Goal: Task Accomplishment & Management: Manage account settings

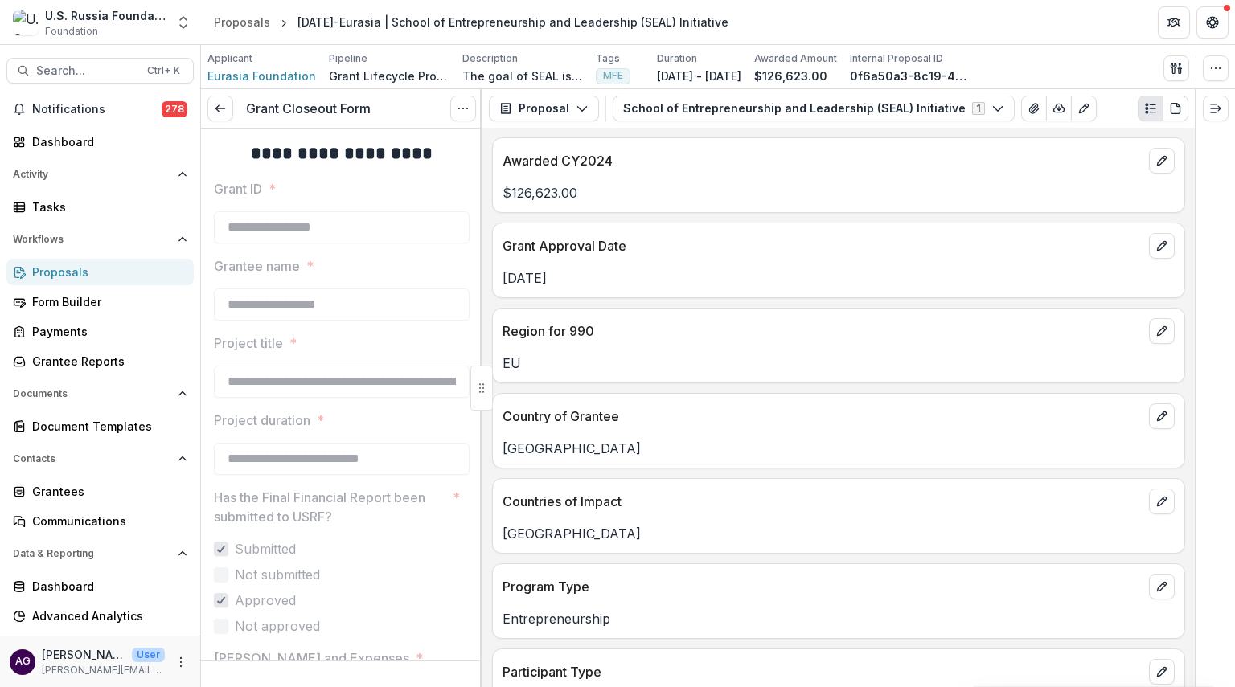
scroll to position [535, 0]
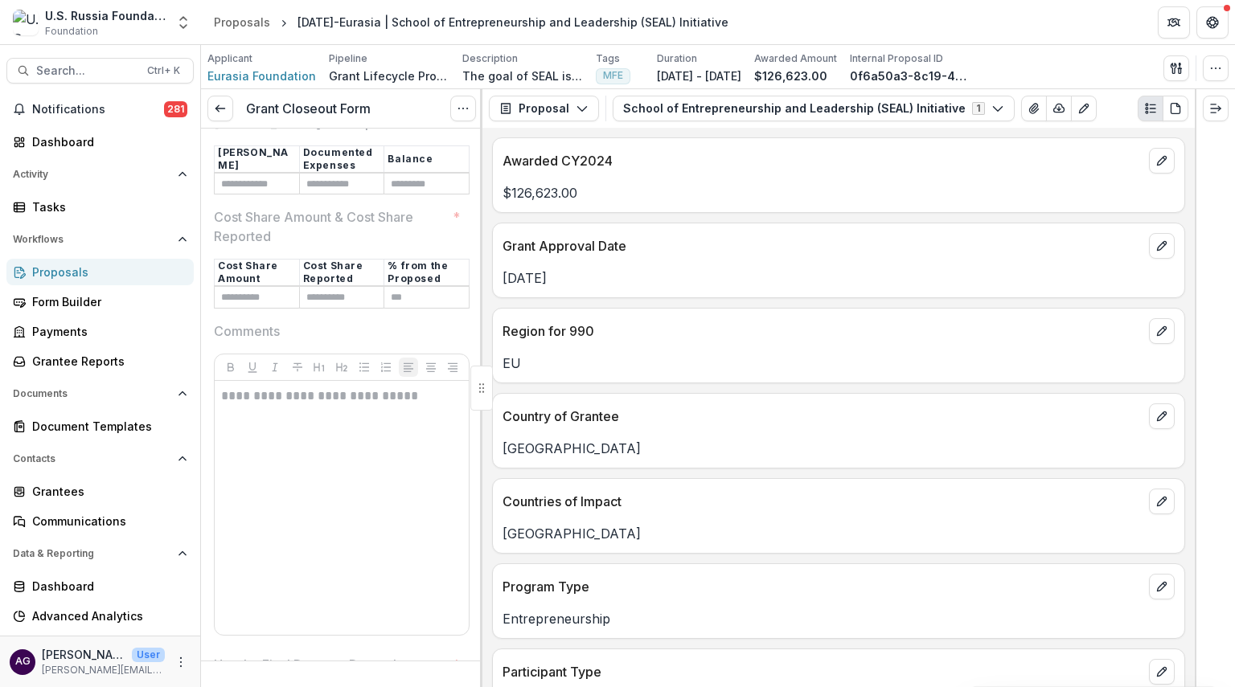
click at [121, 265] on div "Proposals" at bounding box center [106, 272] width 149 height 17
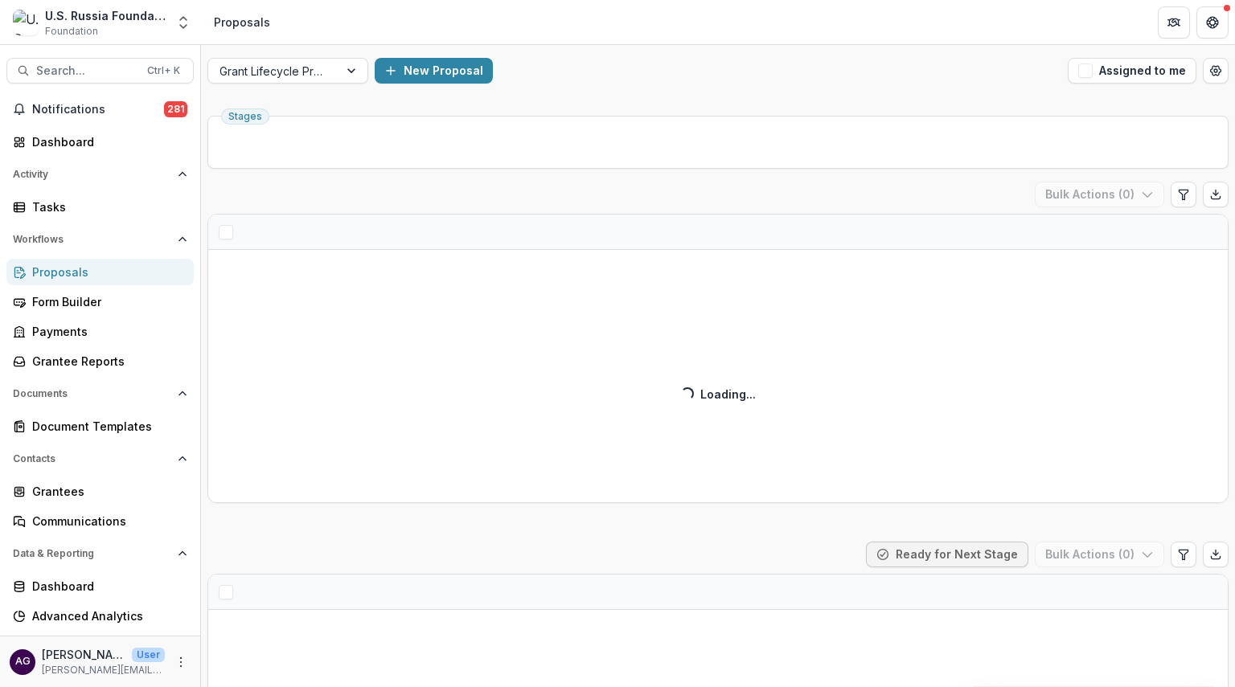
click at [598, 80] on div "New Proposal" at bounding box center [718, 71] width 686 height 26
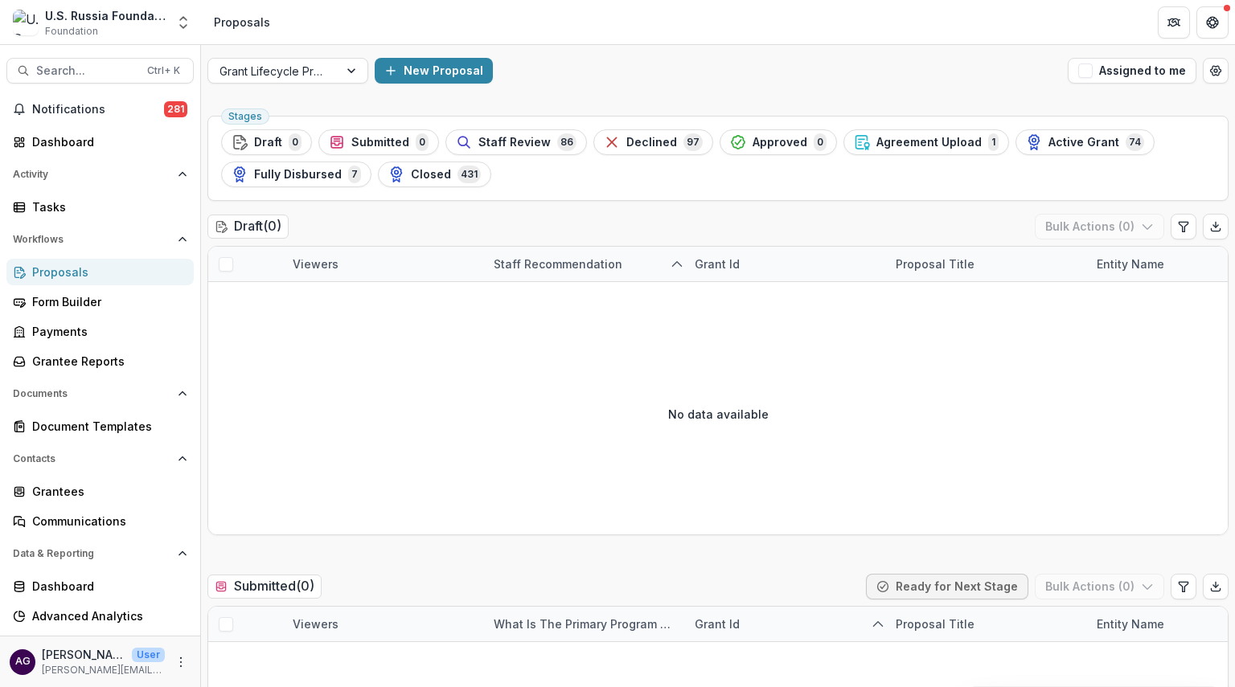
click at [420, 174] on span "Closed" at bounding box center [431, 175] width 40 height 14
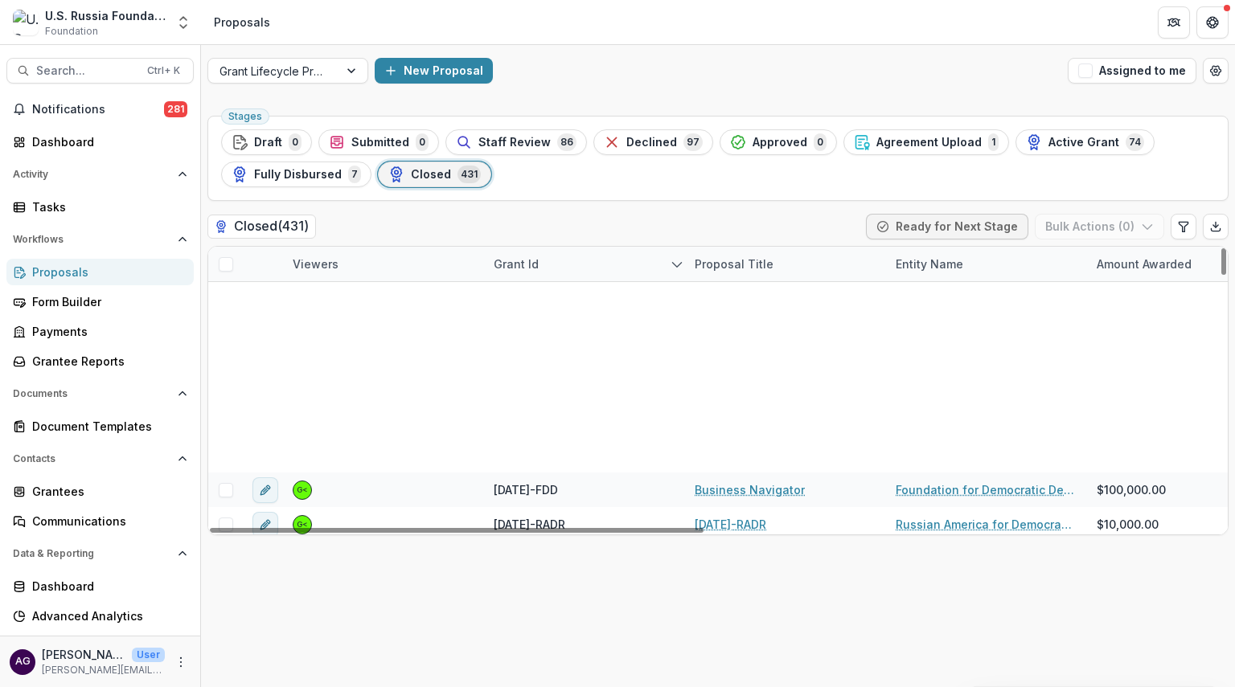
scroll to position [1071, 0]
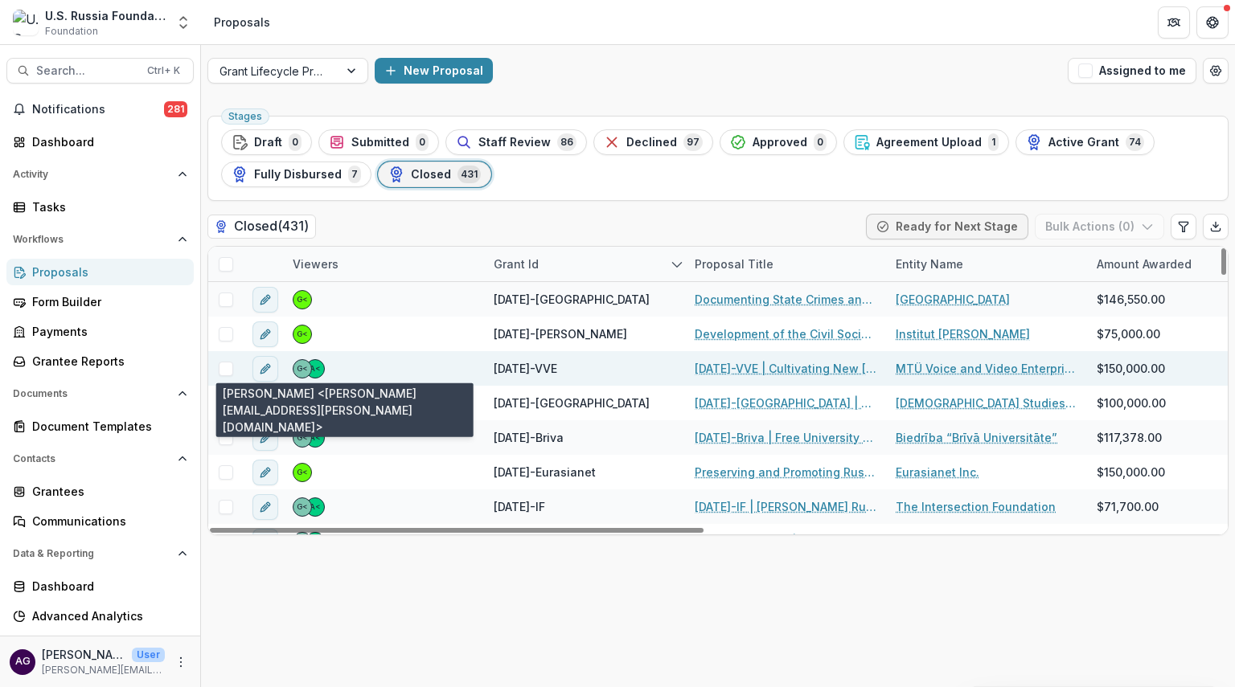
click at [313, 371] on span "A<" at bounding box center [314, 368] width 19 height 19
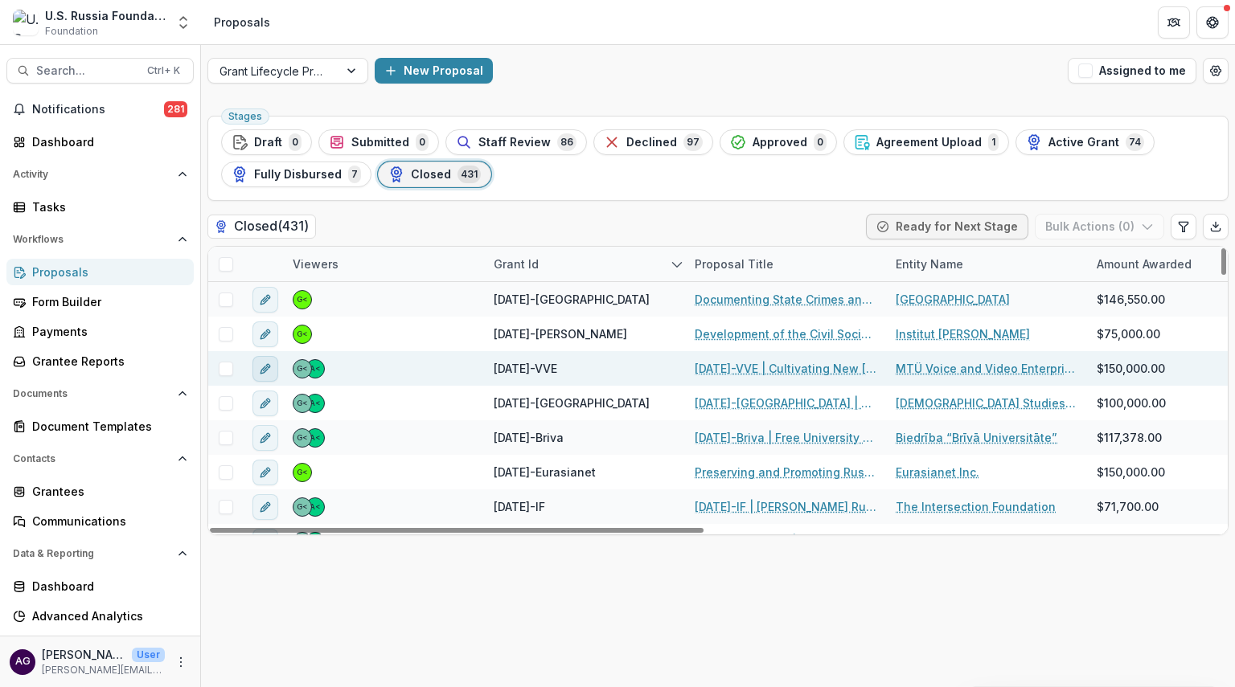
click at [264, 368] on icon "edit" at bounding box center [265, 368] width 13 height 13
type input "********"
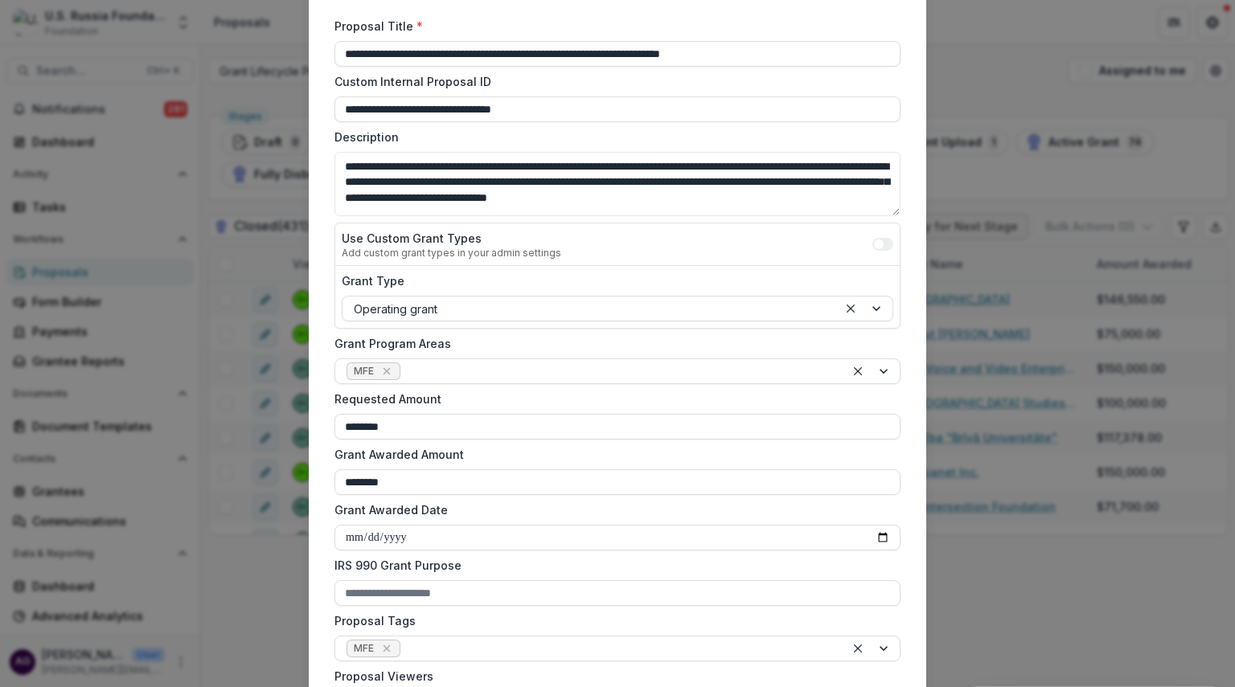
scroll to position [0, 0]
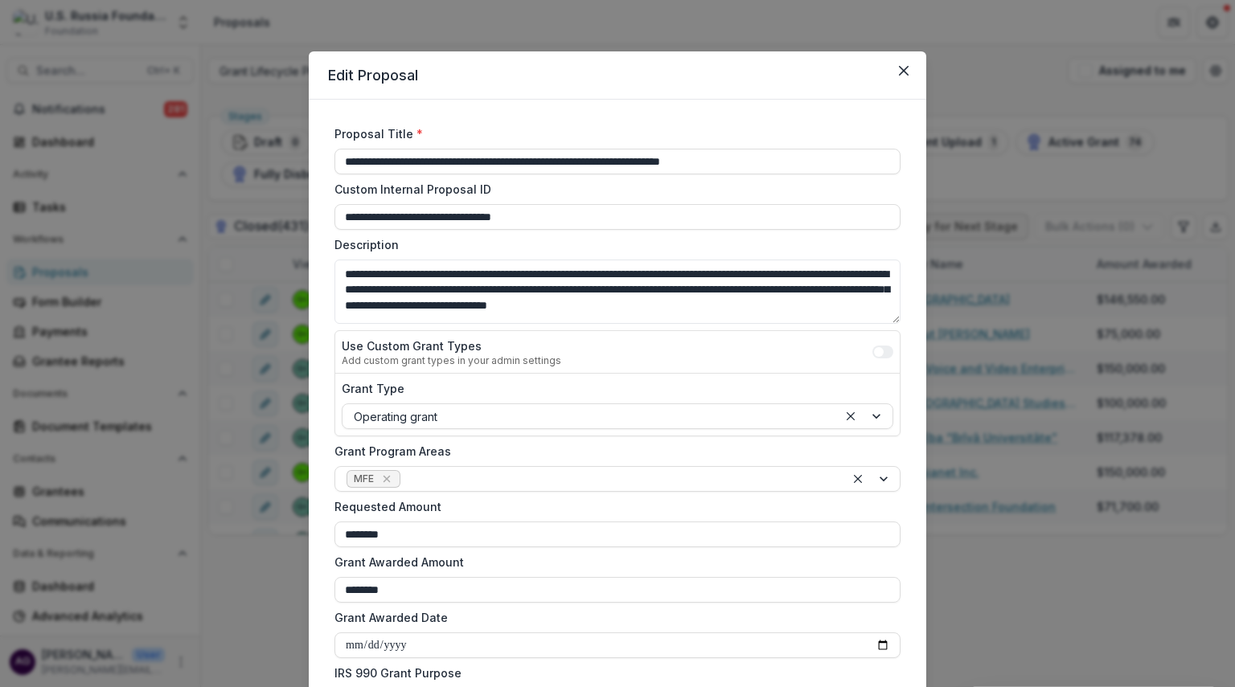
drag, startPoint x: 903, startPoint y: 76, endPoint x: 892, endPoint y: 76, distance: 10.4
click at [902, 76] on button "Close" at bounding box center [904, 71] width 26 height 26
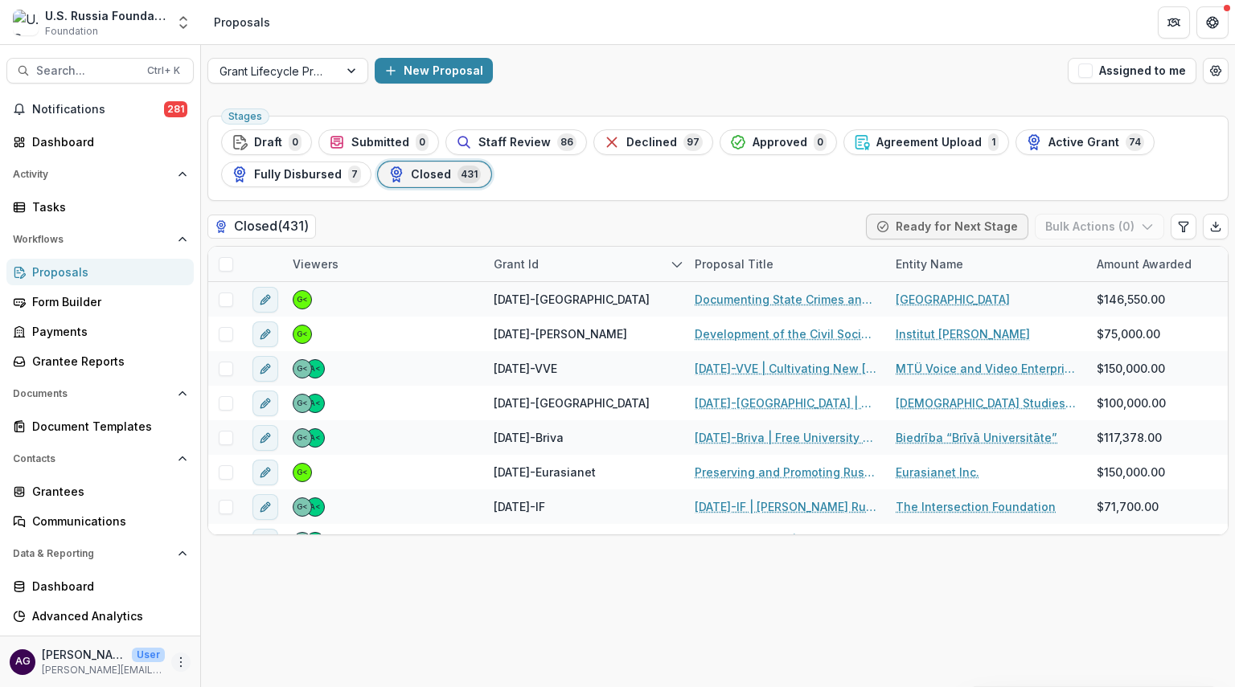
click at [174, 664] on icon "More" at bounding box center [180, 662] width 13 height 13
click at [237, 652] on button "Logout" at bounding box center [282, 654] width 172 height 27
